Goal: Information Seeking & Learning: Understand process/instructions

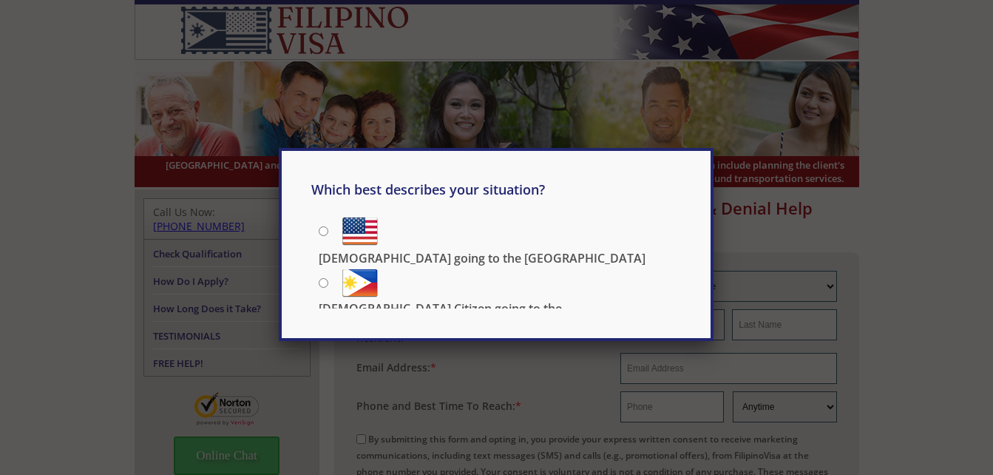
click at [324, 234] on input "[DEMOGRAPHIC_DATA] going to the [GEOGRAPHIC_DATA]" at bounding box center [324, 231] width 10 height 10
radio input "true"
